Goal: Complete application form: Complete application form

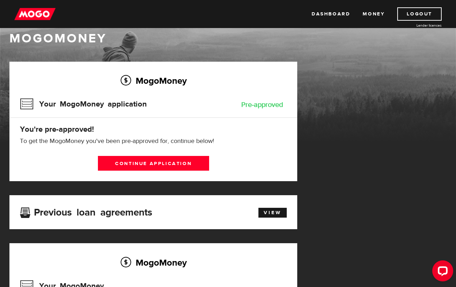
scroll to position [16, 0]
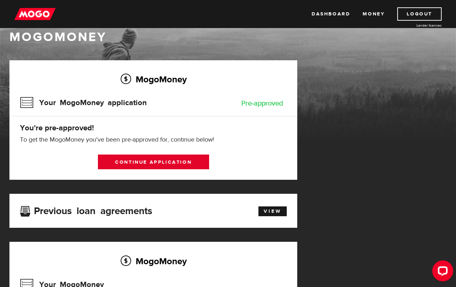
click at [169, 164] on link "Continue application" at bounding box center [153, 161] width 111 height 15
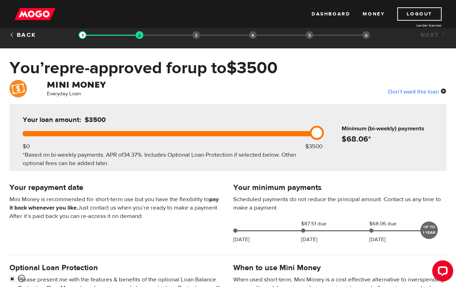
scroll to position [10, 0]
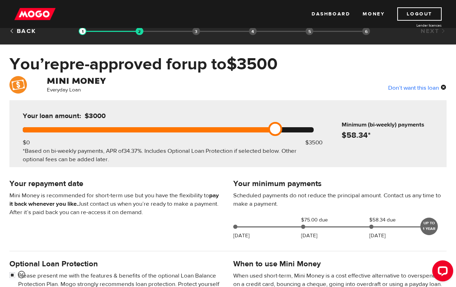
drag, startPoint x: 320, startPoint y: 124, endPoint x: 276, endPoint y: 126, distance: 44.1
click at [276, 126] on link at bounding box center [275, 129] width 14 height 14
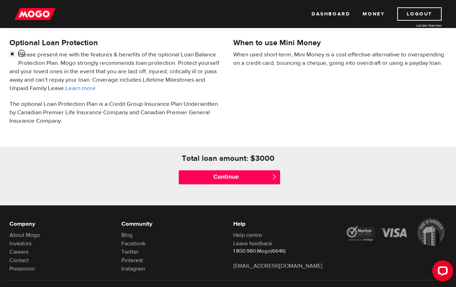
scroll to position [231, 0]
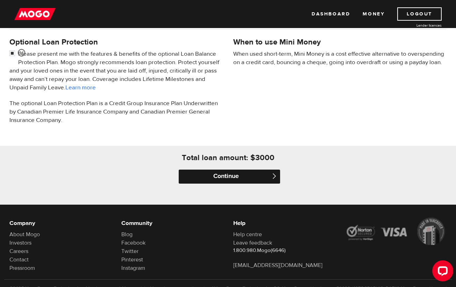
click at [242, 178] on input "Continue" at bounding box center [229, 176] width 101 height 14
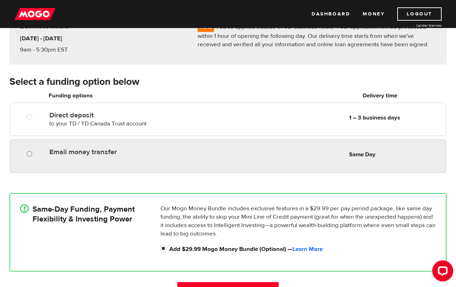
scroll to position [77, 0]
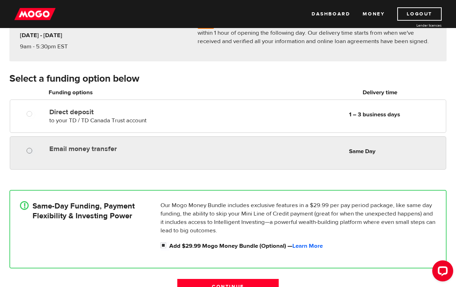
radio input "true"
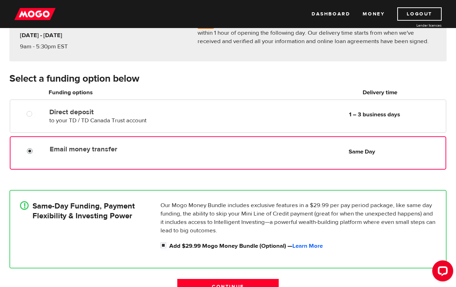
click at [33, 151] on input "Email money transfer" at bounding box center [31, 151] width 9 height 9
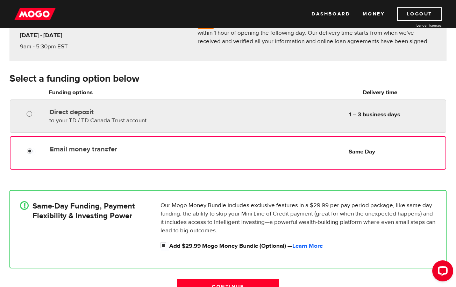
radio input "true"
click at [28, 115] on input "Direct deposit" at bounding box center [31, 114] width 9 height 9
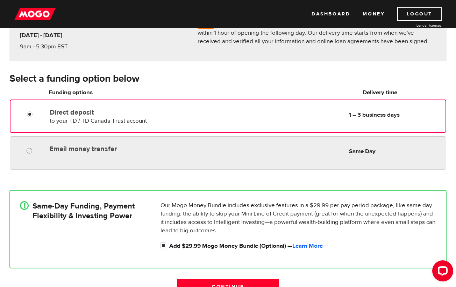
radio input "true"
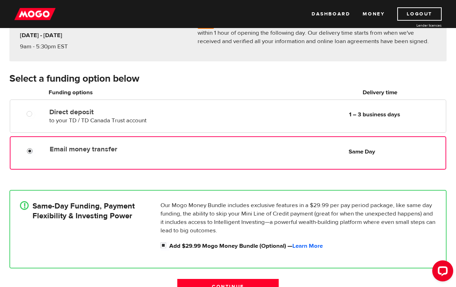
click at [29, 151] on input "Email money transfer" at bounding box center [31, 151] width 9 height 9
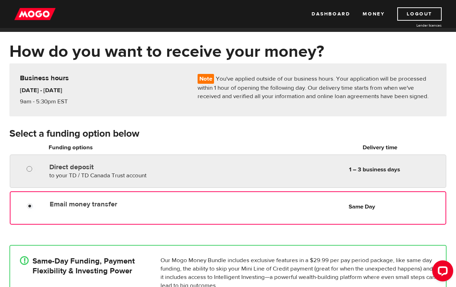
scroll to position [19, 0]
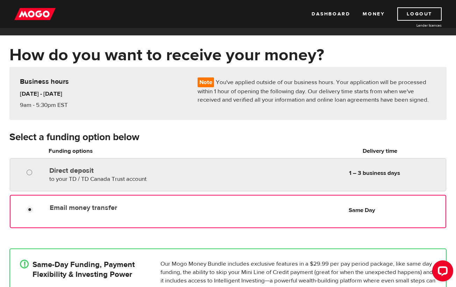
radio input "true"
click at [28, 172] on input "Direct deposit" at bounding box center [31, 173] width 9 height 9
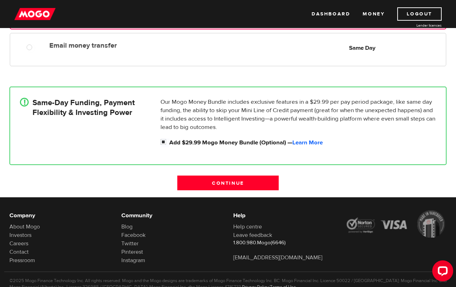
scroll to position [187, 0]
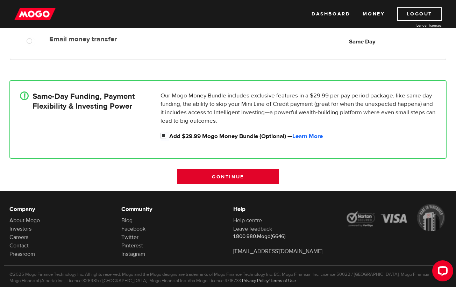
click at [223, 173] on input "Continue" at bounding box center [227, 176] width 101 height 15
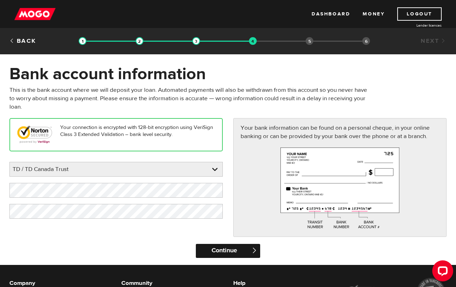
click at [228, 252] on input "Continue" at bounding box center [228, 250] width 64 height 14
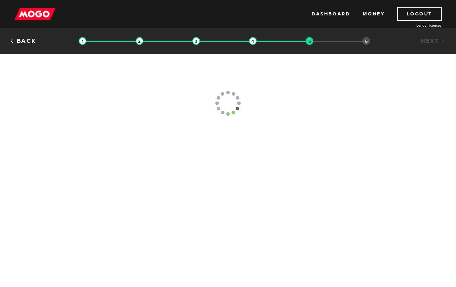
type input "(403) 781-4912"
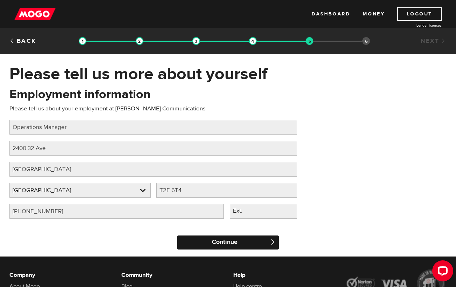
click at [232, 245] on input "Continue" at bounding box center [227, 242] width 101 height 14
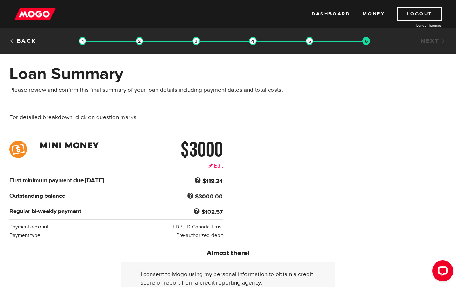
click at [219, 164] on link "Edit" at bounding box center [216, 165] width 14 height 7
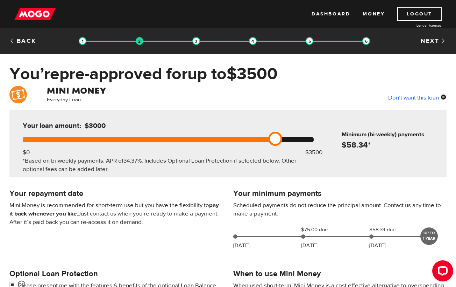
drag, startPoint x: 278, startPoint y: 138, endPoint x: 272, endPoint y: 140, distance: 6.9
click at [272, 140] on link at bounding box center [275, 139] width 14 height 14
drag, startPoint x: 271, startPoint y: 137, endPoint x: 253, endPoint y: 138, distance: 18.2
click at [253, 138] on link at bounding box center [259, 139] width 14 height 14
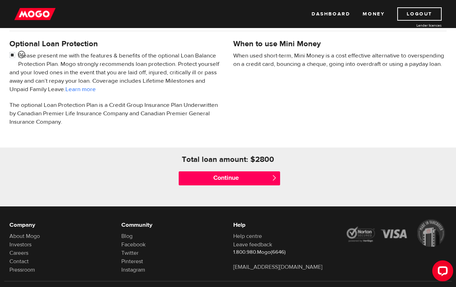
scroll to position [239, 0]
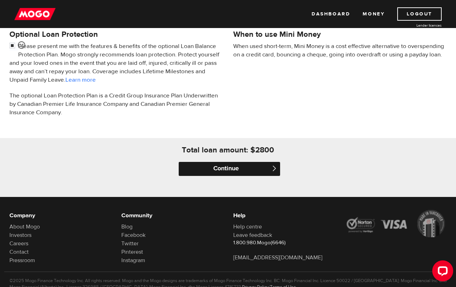
click at [234, 167] on input "Continue" at bounding box center [229, 169] width 101 height 14
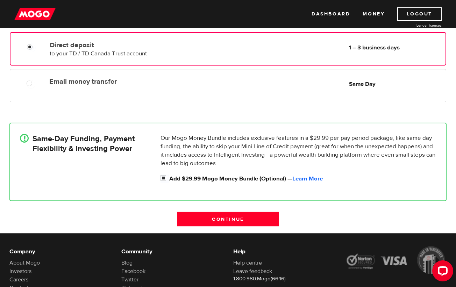
scroll to position [150, 0]
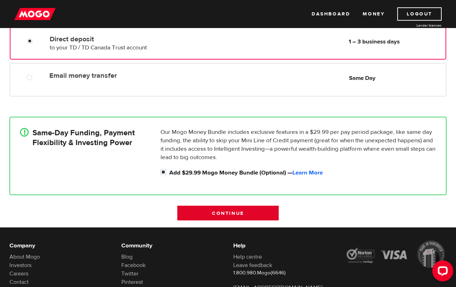
click at [214, 212] on input "Continue" at bounding box center [227, 212] width 101 height 15
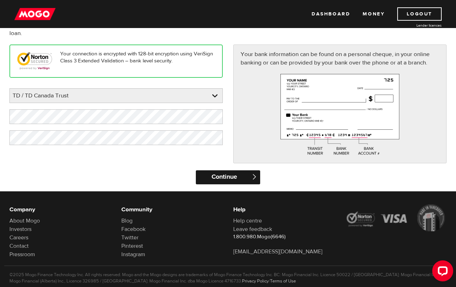
scroll to position [83, 0]
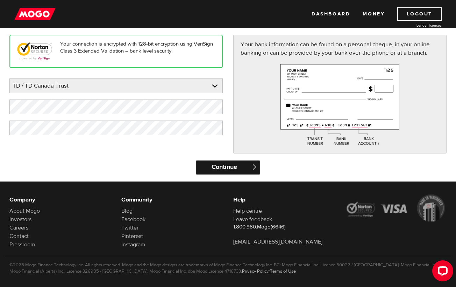
click at [231, 170] on input "Continue" at bounding box center [228, 167] width 64 height 14
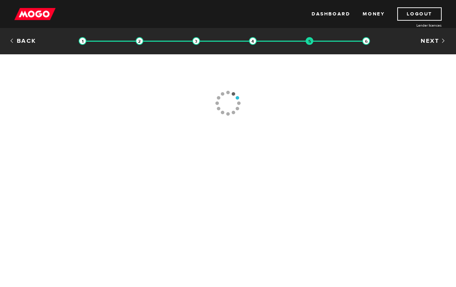
type input "[PHONE_NUMBER]"
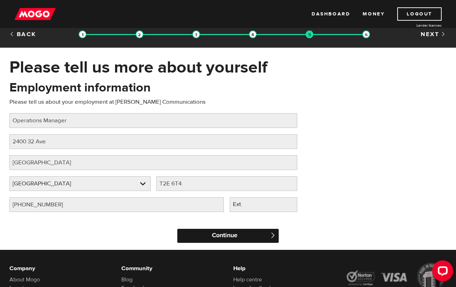
click at [220, 233] on input "Continue" at bounding box center [227, 235] width 101 height 14
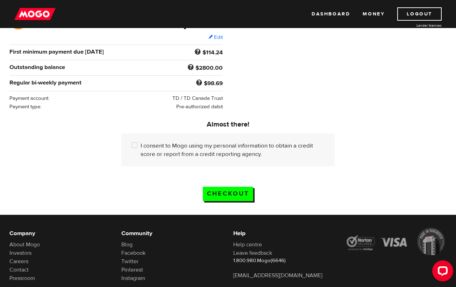
scroll to position [132, 0]
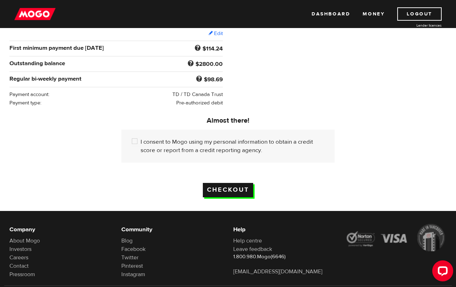
click at [239, 191] on input "Checkout" at bounding box center [228, 190] width 50 height 14
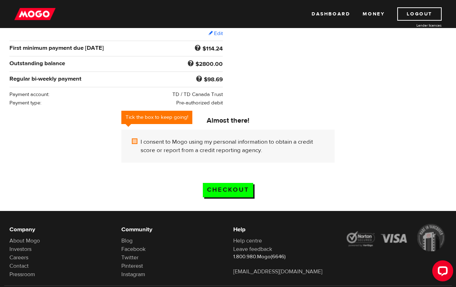
click at [137, 140] on input "I consent to Mogo using my personal information to obtain a credit score or rep…" at bounding box center [136, 141] width 9 height 9
checkbox input "true"
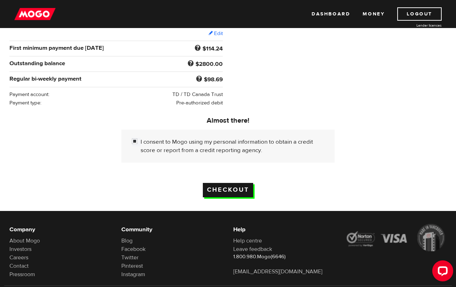
click at [229, 190] on input "Checkout" at bounding box center [228, 190] width 50 height 14
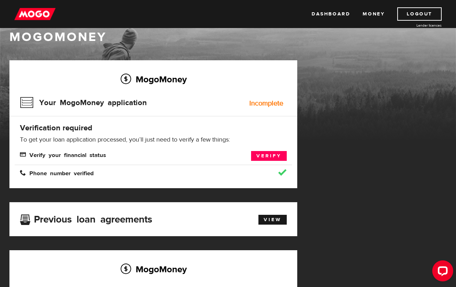
scroll to position [17, 0]
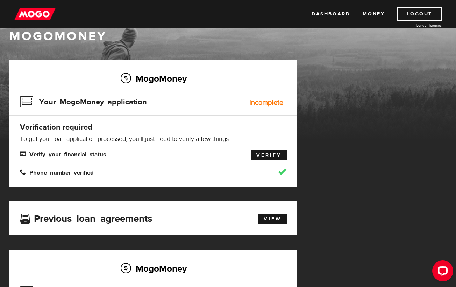
click at [268, 154] on link "Verify" at bounding box center [269, 155] width 36 height 10
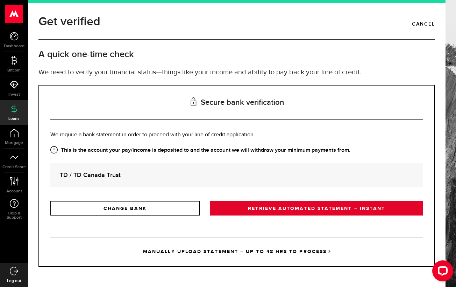
click at [256, 210] on link "RETRIEVE AUTOMATED STATEMENT – INSTANT" at bounding box center [316, 207] width 213 height 15
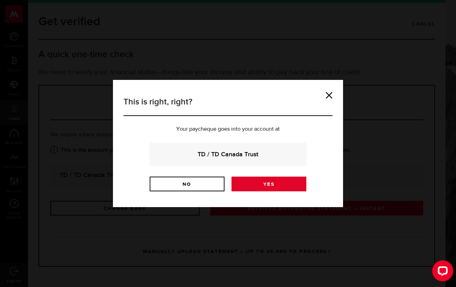
click at [274, 182] on link "Yes" at bounding box center [269, 183] width 75 height 15
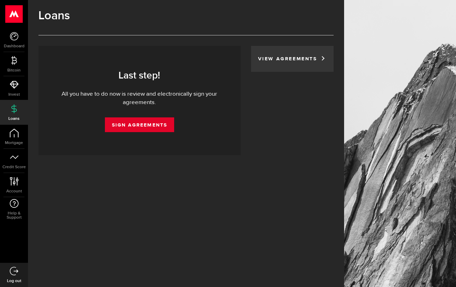
click at [140, 127] on link "Sign Agreements" at bounding box center [139, 124] width 69 height 15
